Goal: Task Accomplishment & Management: Manage account settings

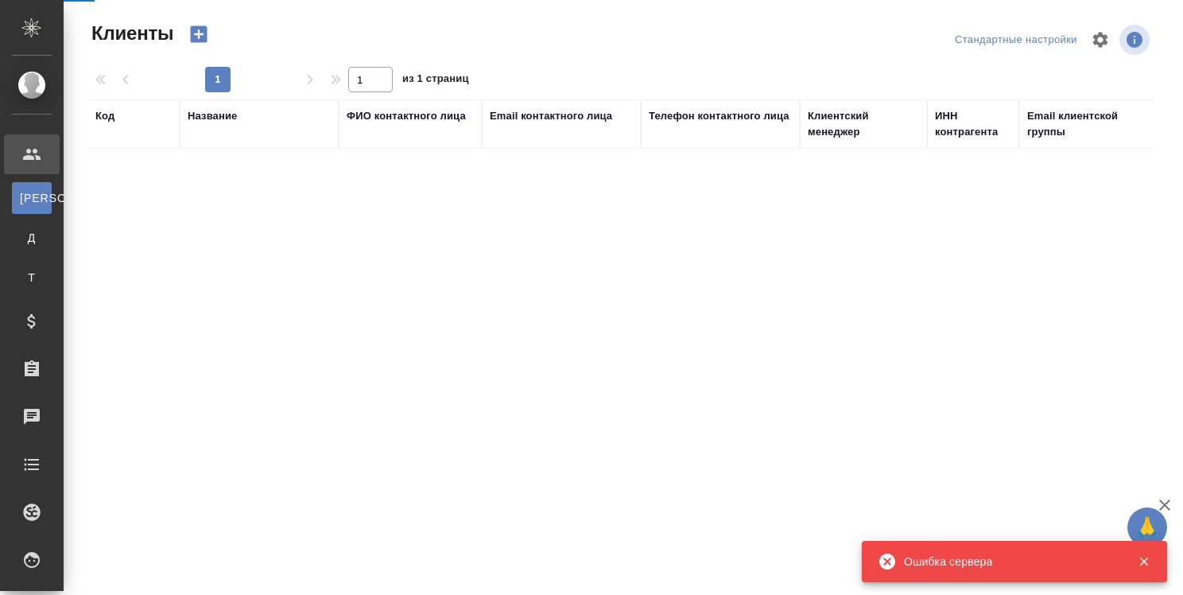
select select "RU"
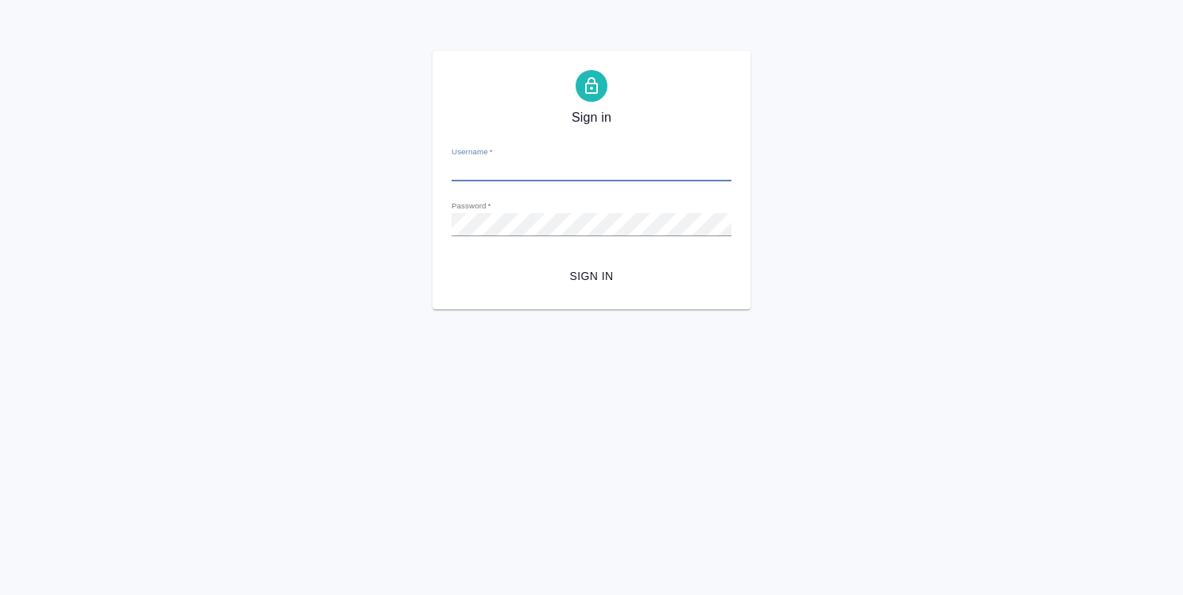
type input "o.strelnikova@awatera.com"
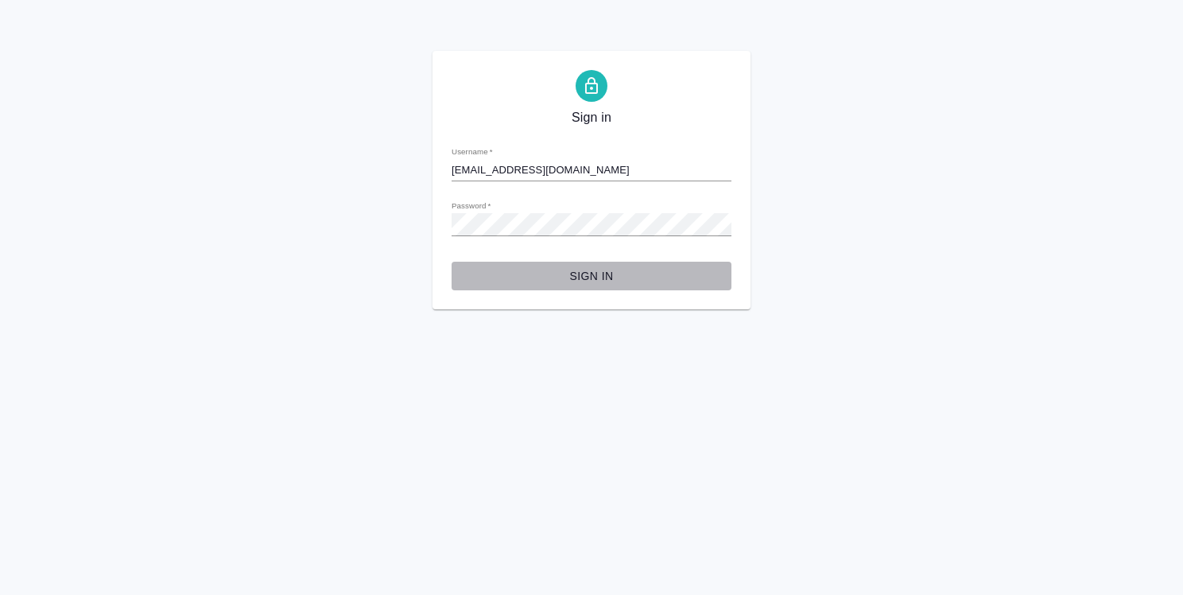
click at [609, 284] on span "Sign in" at bounding box center [591, 276] width 254 height 20
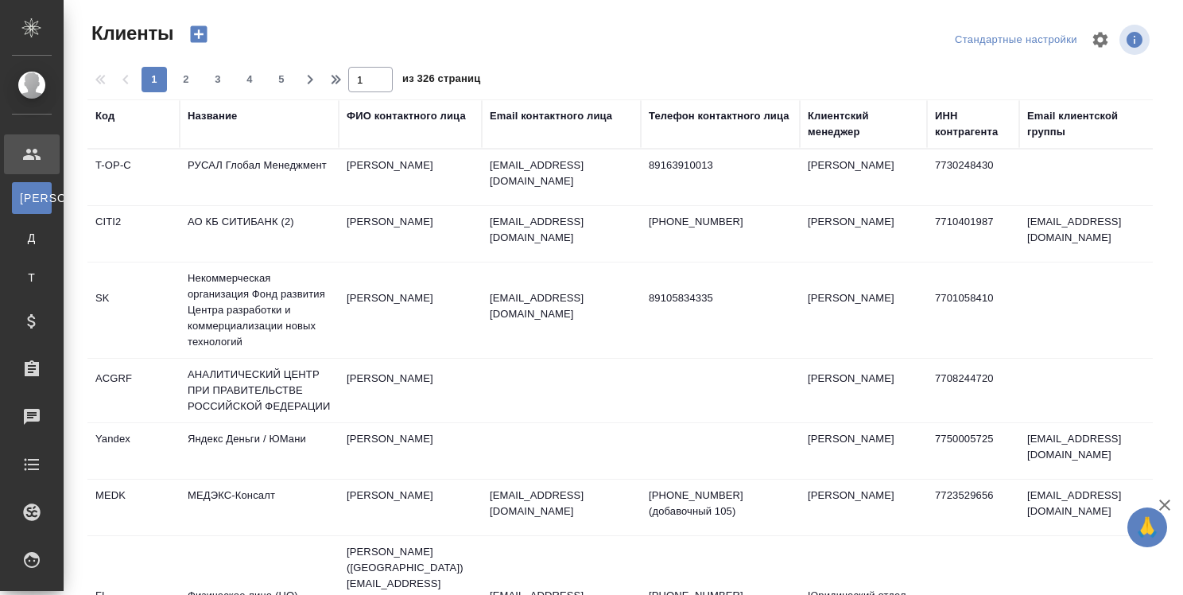
select select "RU"
drag, startPoint x: 120, startPoint y: 414, endPoint x: 111, endPoint y: 260, distance: 154.5
click at [111, 260] on div ".cls-1 fill:#fff; AWATERA Strelnikova Olga Клиенты К Клиенты Д Договоры Т Тенде…" at bounding box center [591, 297] width 1183 height 595
